Goal: Information Seeking & Learning: Learn about a topic

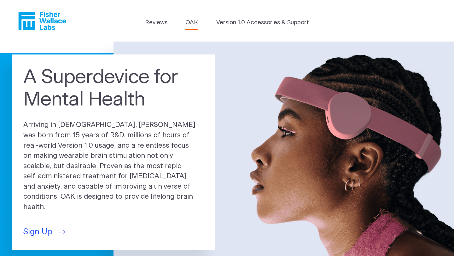
click at [193, 20] on link "OAK" at bounding box center [191, 22] width 13 height 9
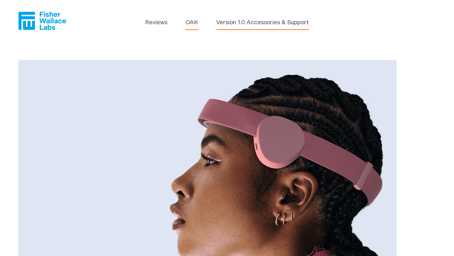
click at [246, 23] on link "Version 1.0 Accessories & Support" at bounding box center [262, 22] width 93 height 9
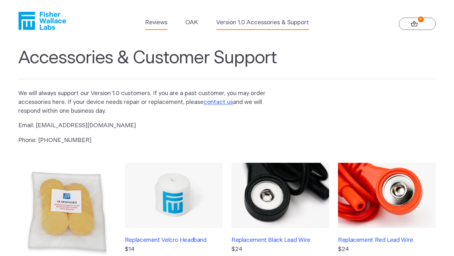
click at [156, 20] on link "Reviews" at bounding box center [156, 22] width 22 height 9
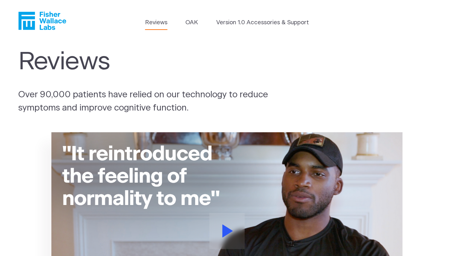
scroll to position [112, 0]
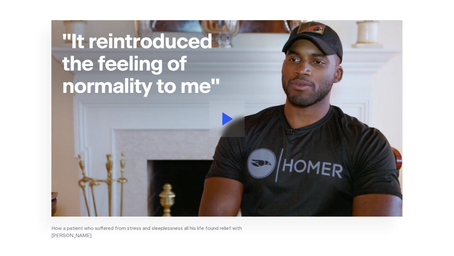
click at [225, 120] on icon at bounding box center [228, 119] width 10 height 13
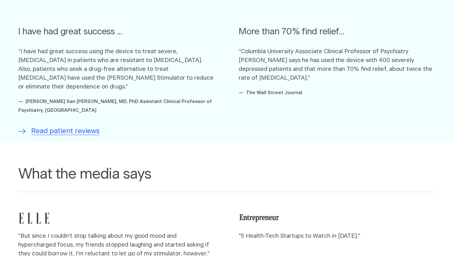
scroll to position [502, 0]
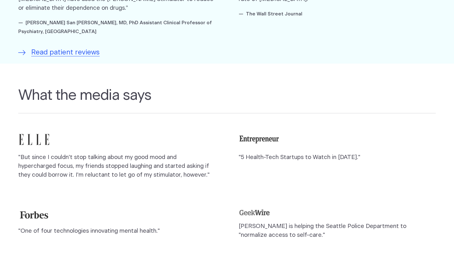
click at [65, 174] on p ""But since I couldn't stop talking about my good mood and hypercharged focus, m…" at bounding box center [116, 166] width 197 height 26
click at [82, 196] on div ""But since I couldn't stop talking about my good mood and hypercharged focus, m…" at bounding box center [227, 189] width 418 height 114
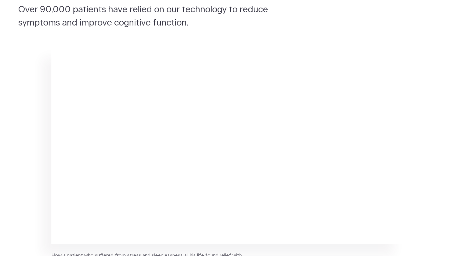
scroll to position [0, 0]
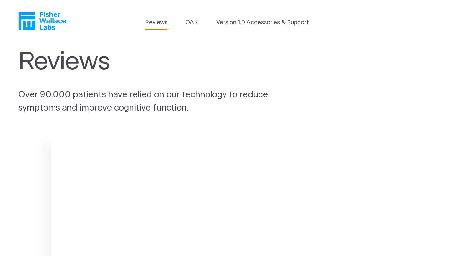
click at [46, 22] on icon "Fisher Wallace" at bounding box center [42, 21] width 48 height 18
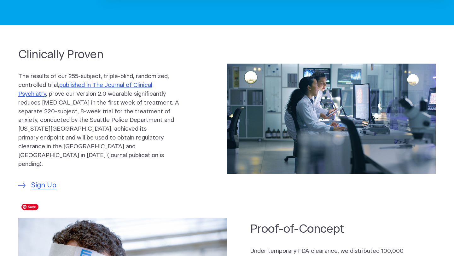
scroll to position [278, 0]
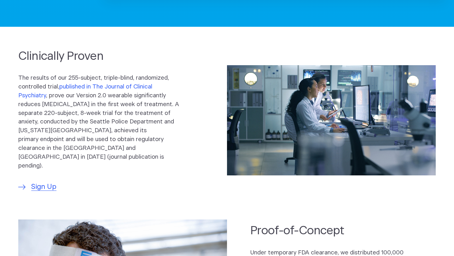
click at [115, 87] on link "published in The Journal of Clinical Psychiatry" at bounding box center [85, 91] width 134 height 15
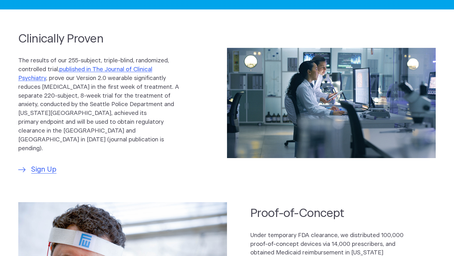
scroll to position [297, 0]
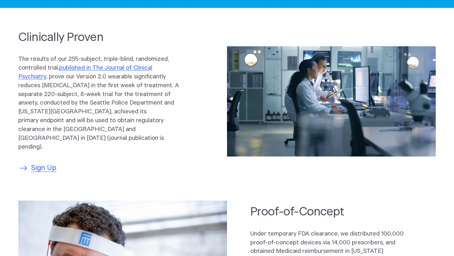
click at [47, 163] on span "Sign Up" at bounding box center [43, 168] width 25 height 10
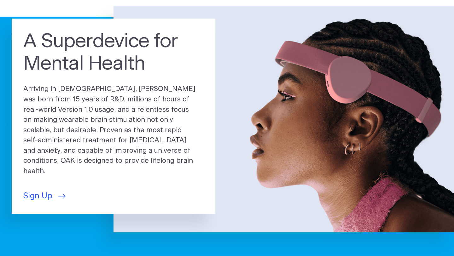
scroll to position [0, 0]
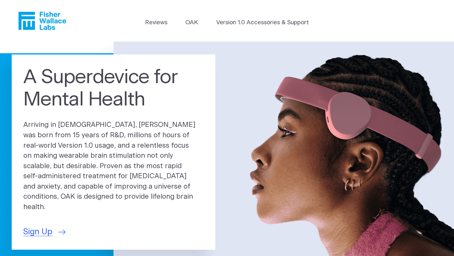
click at [34, 20] on icon "Fisher Wallace" at bounding box center [42, 21] width 48 height 18
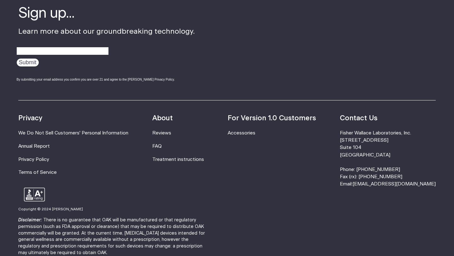
scroll to position [124, 0]
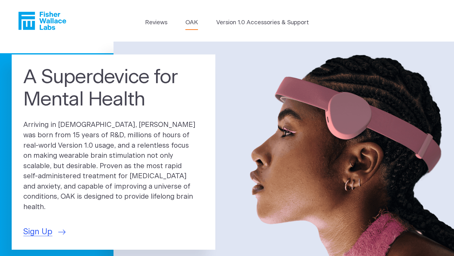
click at [195, 23] on link "OAK" at bounding box center [191, 22] width 13 height 9
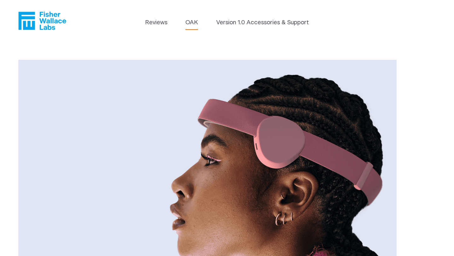
click at [191, 23] on link "OAK" at bounding box center [191, 22] width 13 height 9
click at [167, 22] on link "Reviews" at bounding box center [156, 22] width 22 height 9
